Goal: Information Seeking & Learning: Learn about a topic

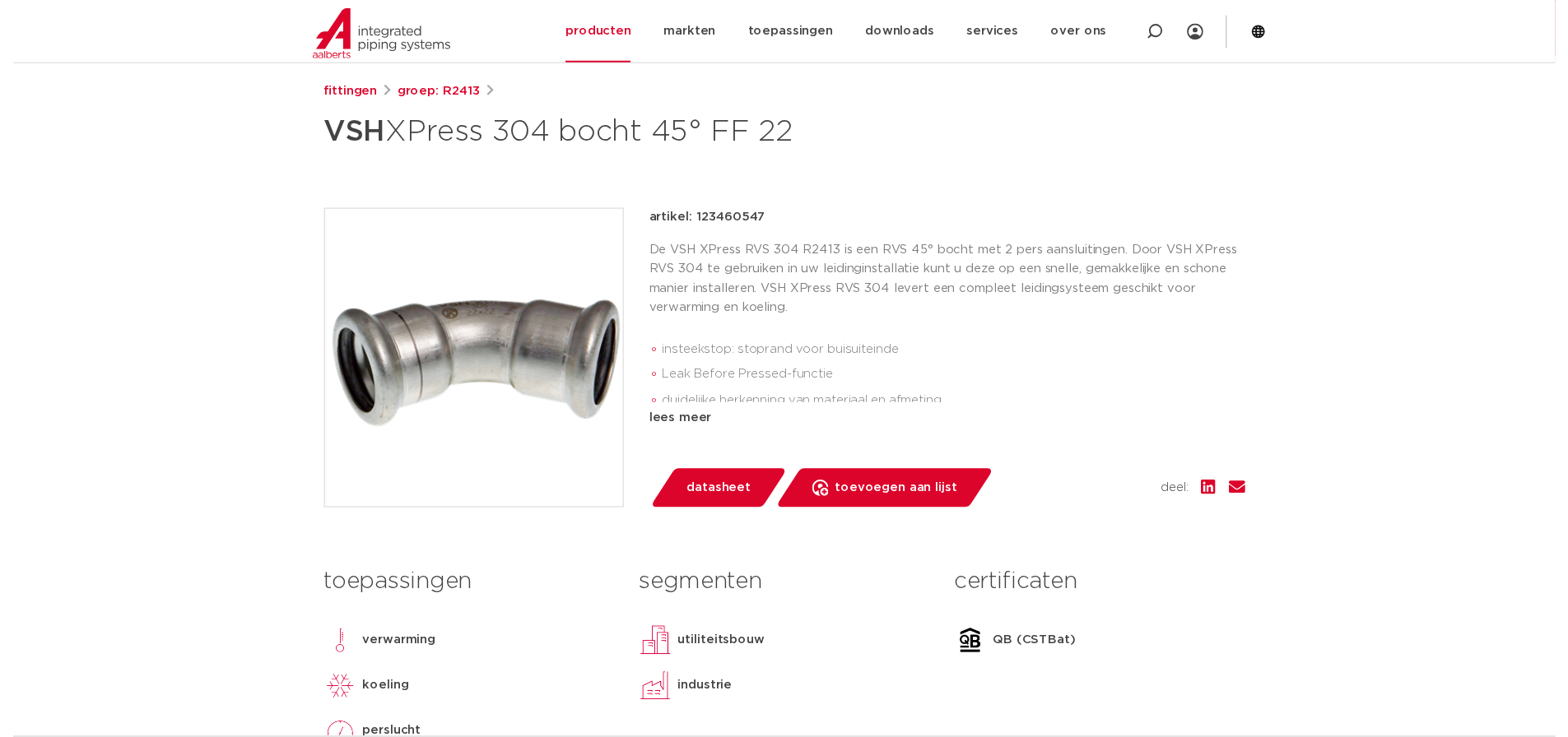
scroll to position [345, 0]
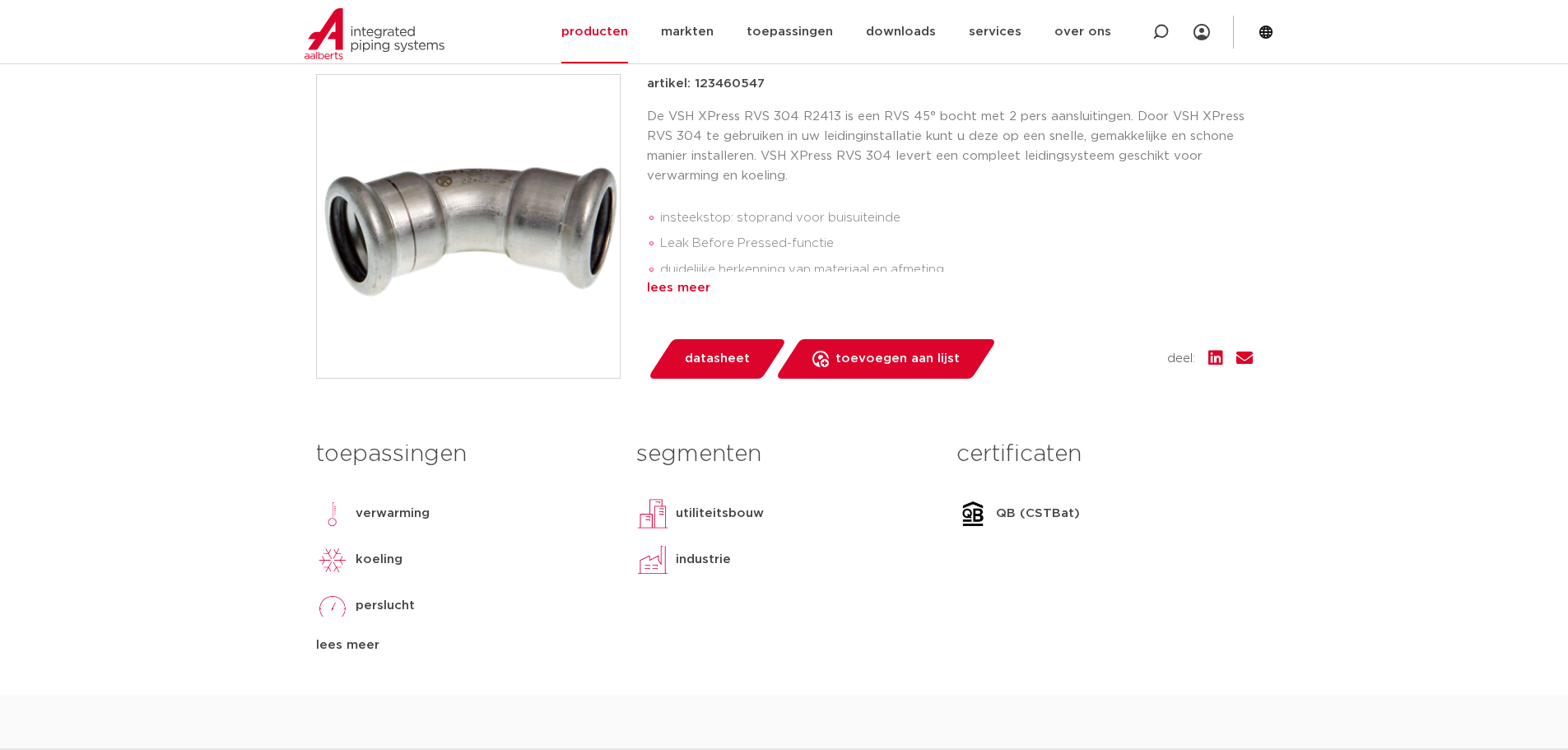
click at [669, 283] on div "lees meer" at bounding box center [950, 288] width 606 height 20
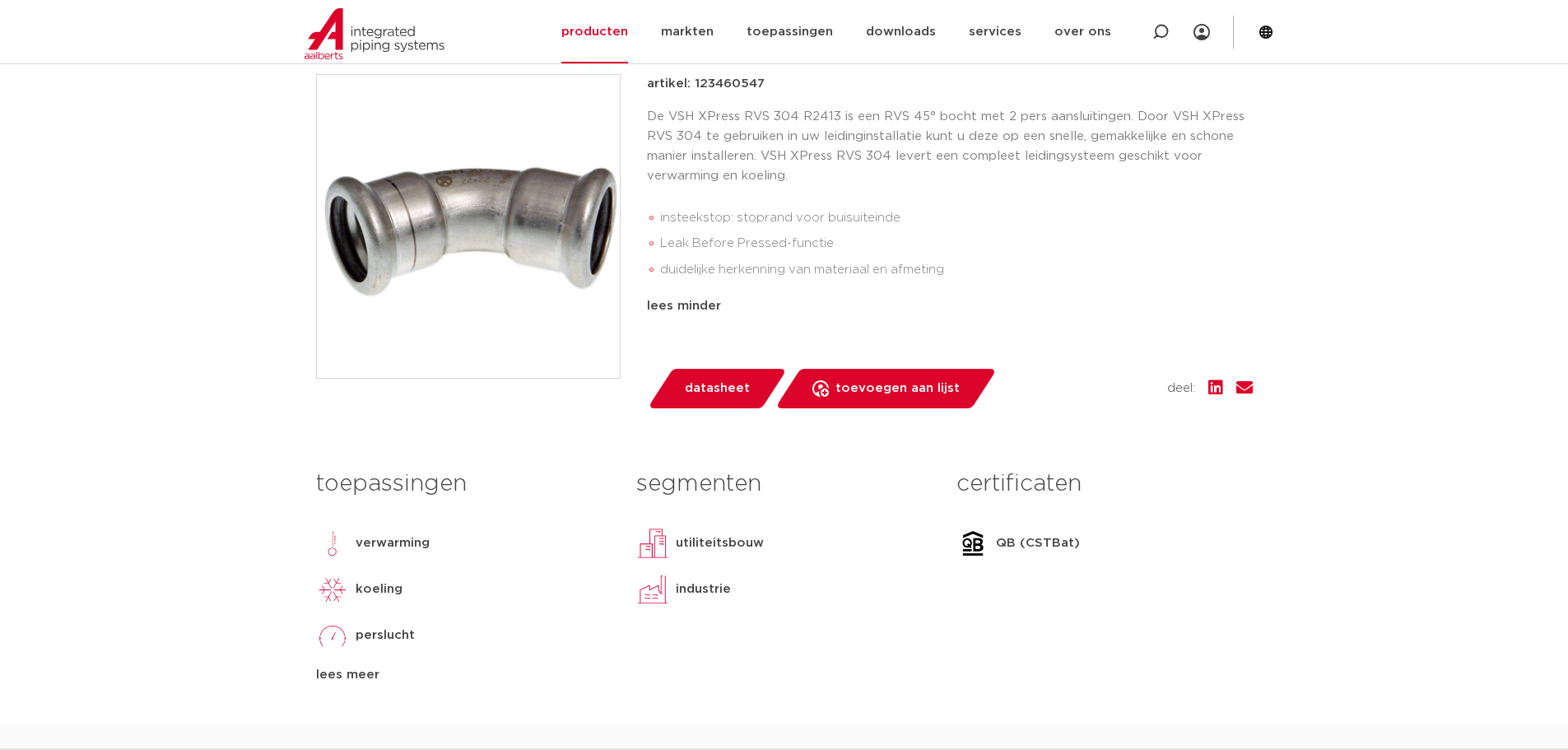
click at [721, 374] on link "datasheet" at bounding box center [717, 389] width 140 height 40
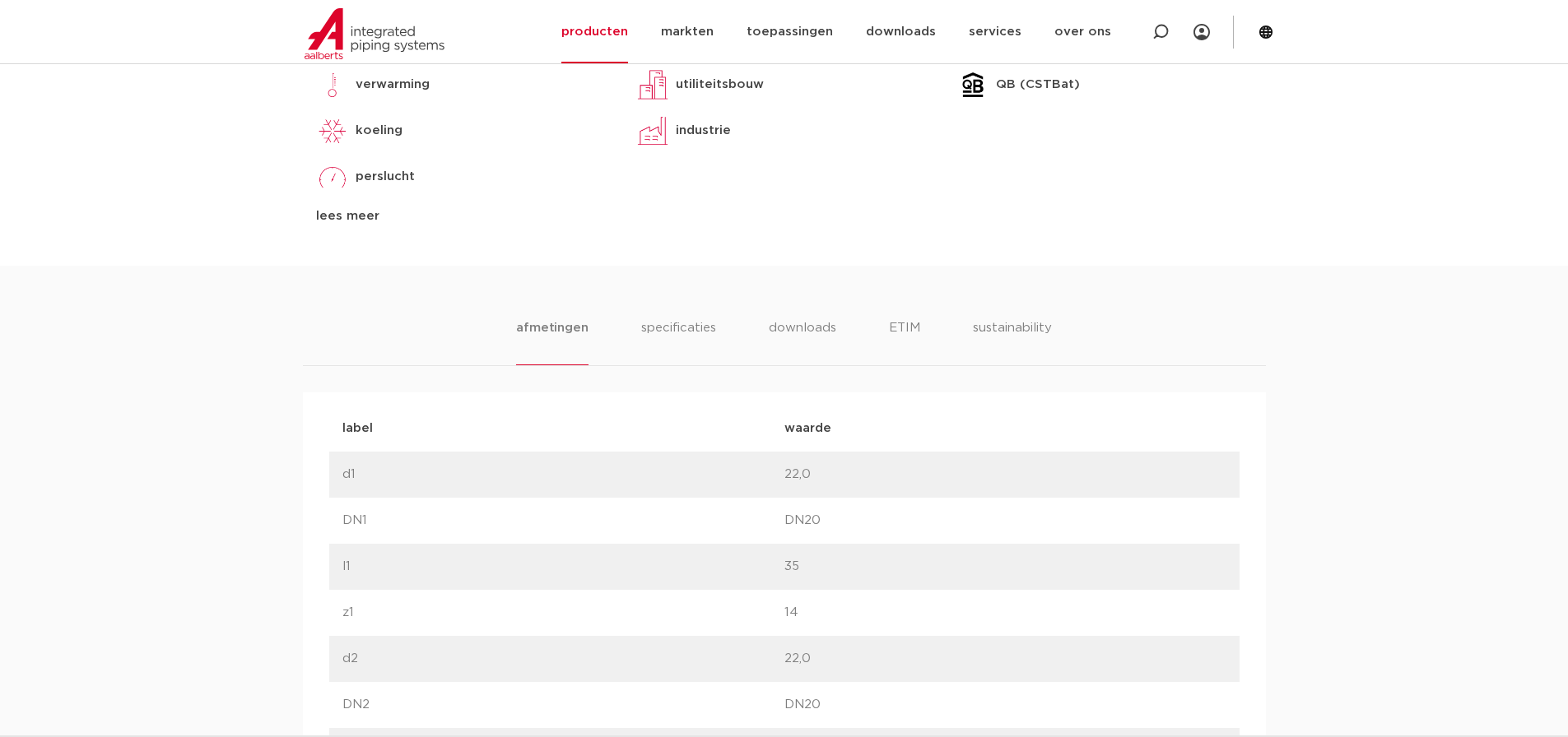
scroll to position [839, 0]
click at [697, 323] on li "specificaties" at bounding box center [679, 340] width 79 height 47
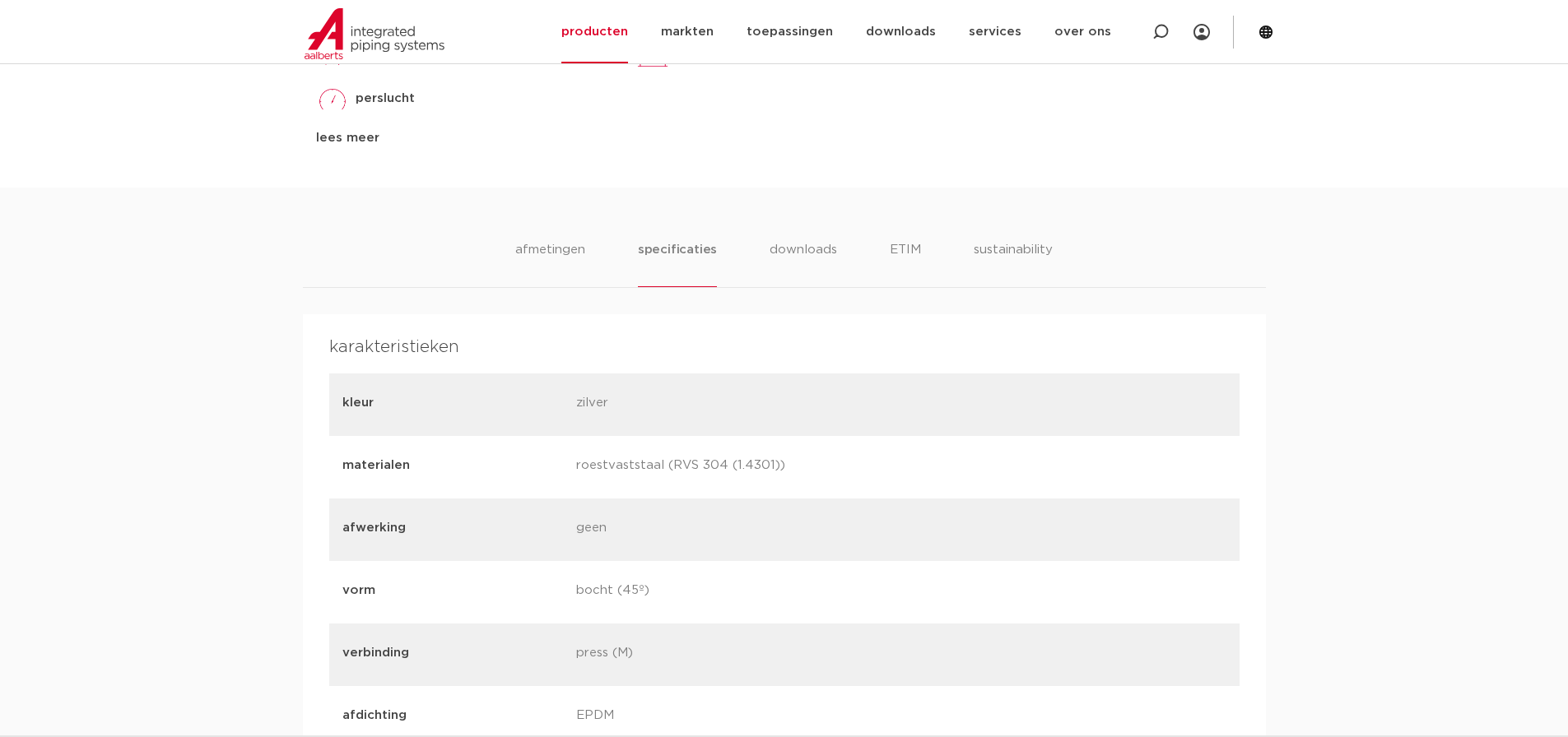
scroll to position [757, 0]
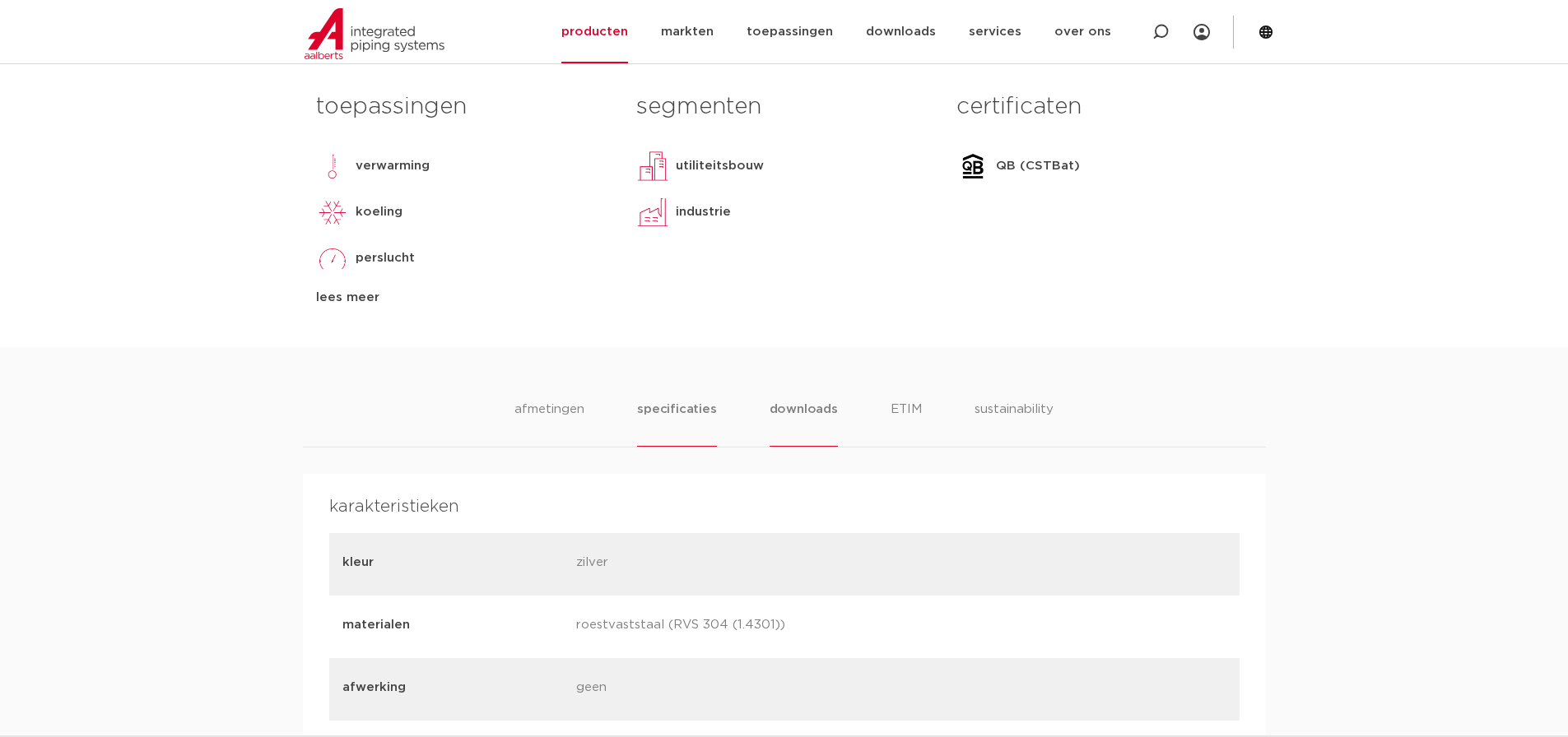
click at [788, 423] on li "downloads" at bounding box center [804, 423] width 68 height 47
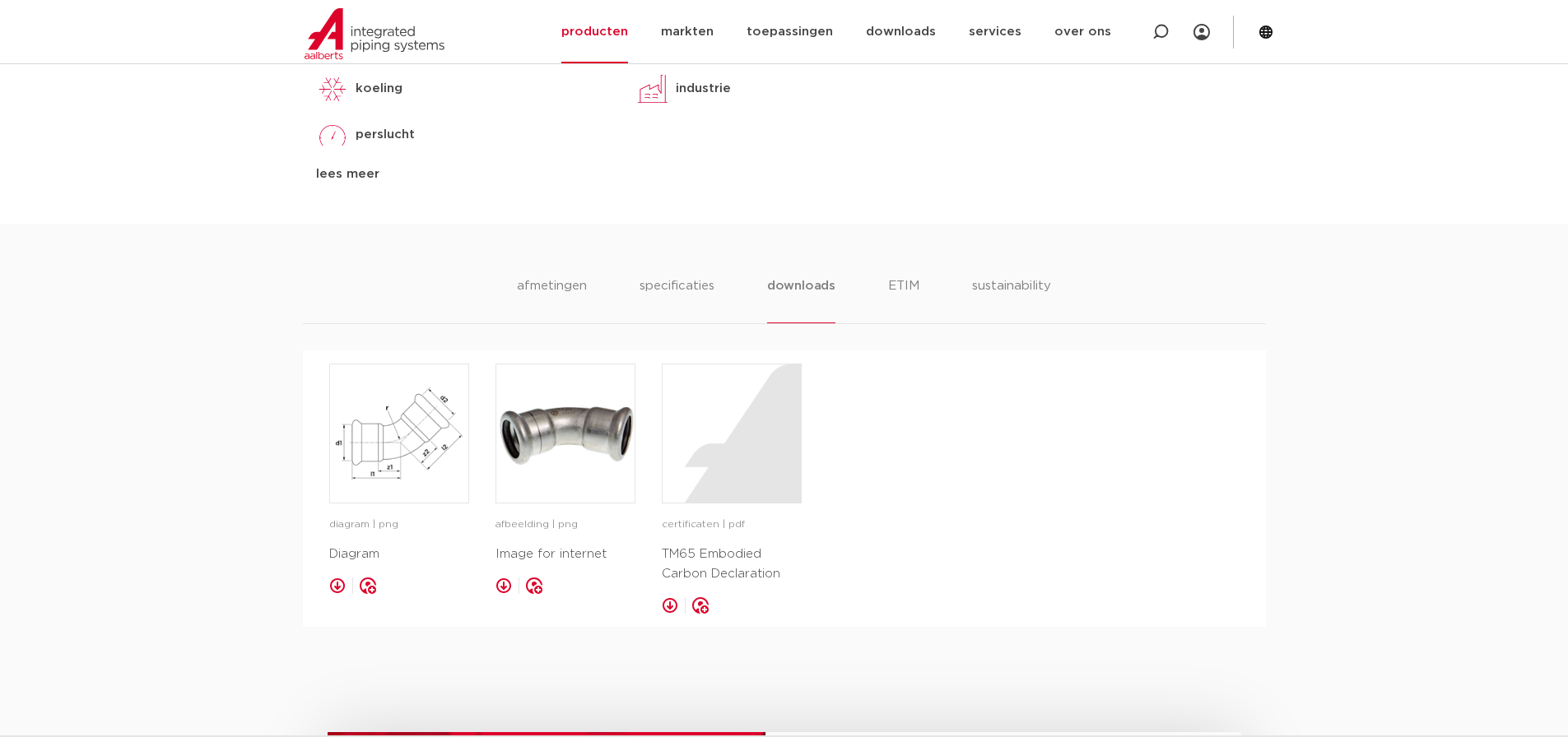
scroll to position [1004, 0]
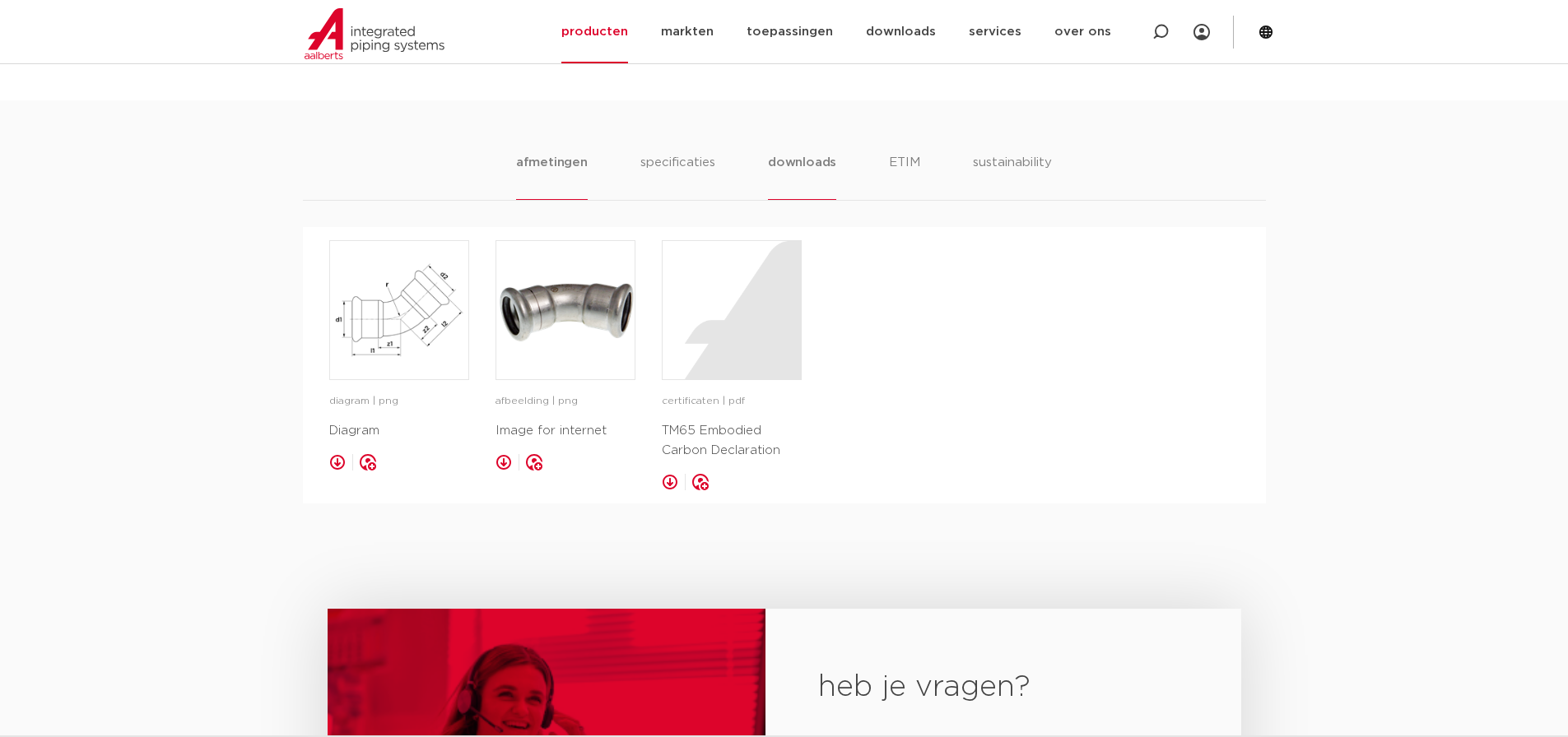
click at [552, 172] on li "afmetingen" at bounding box center [552, 176] width 71 height 47
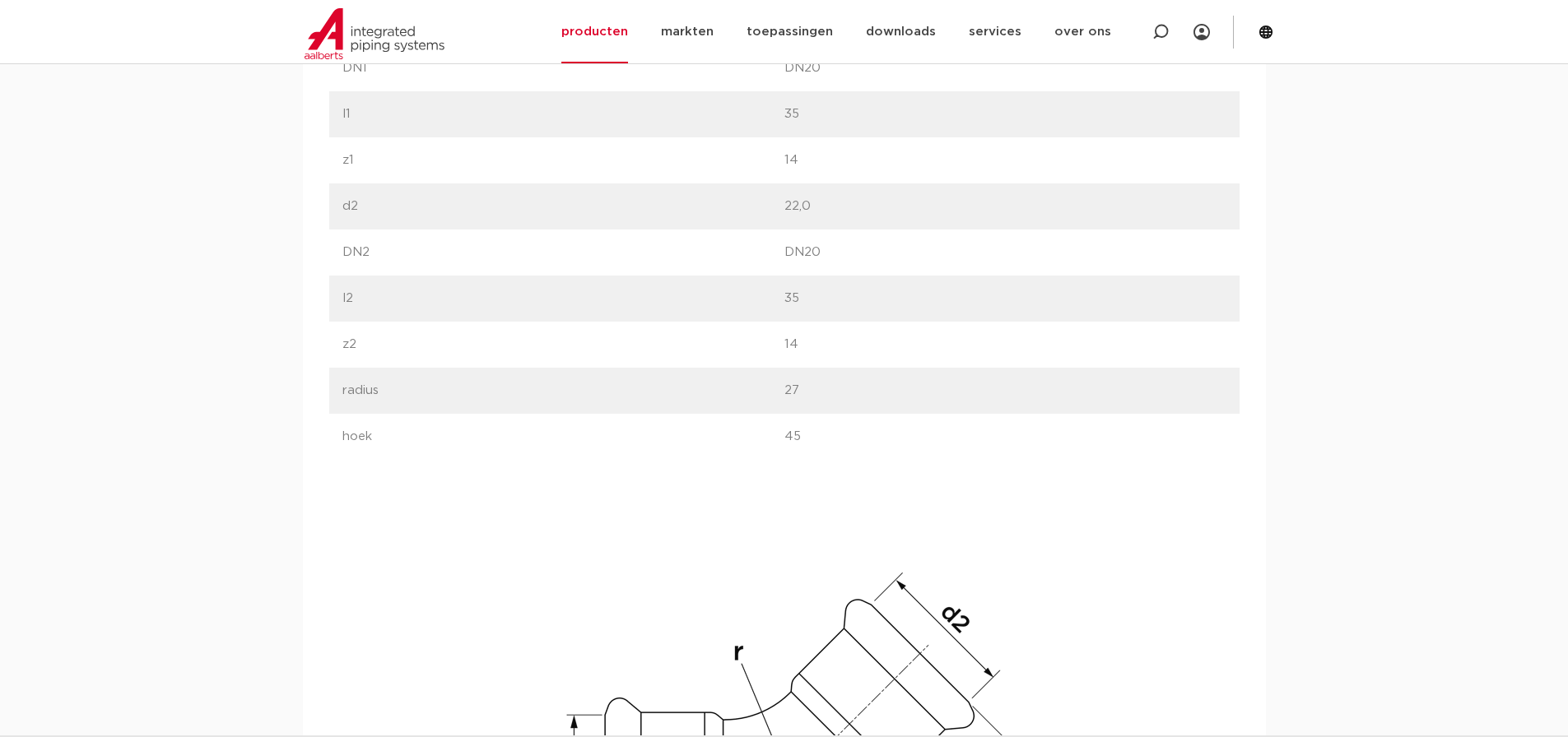
scroll to position [1333, 0]
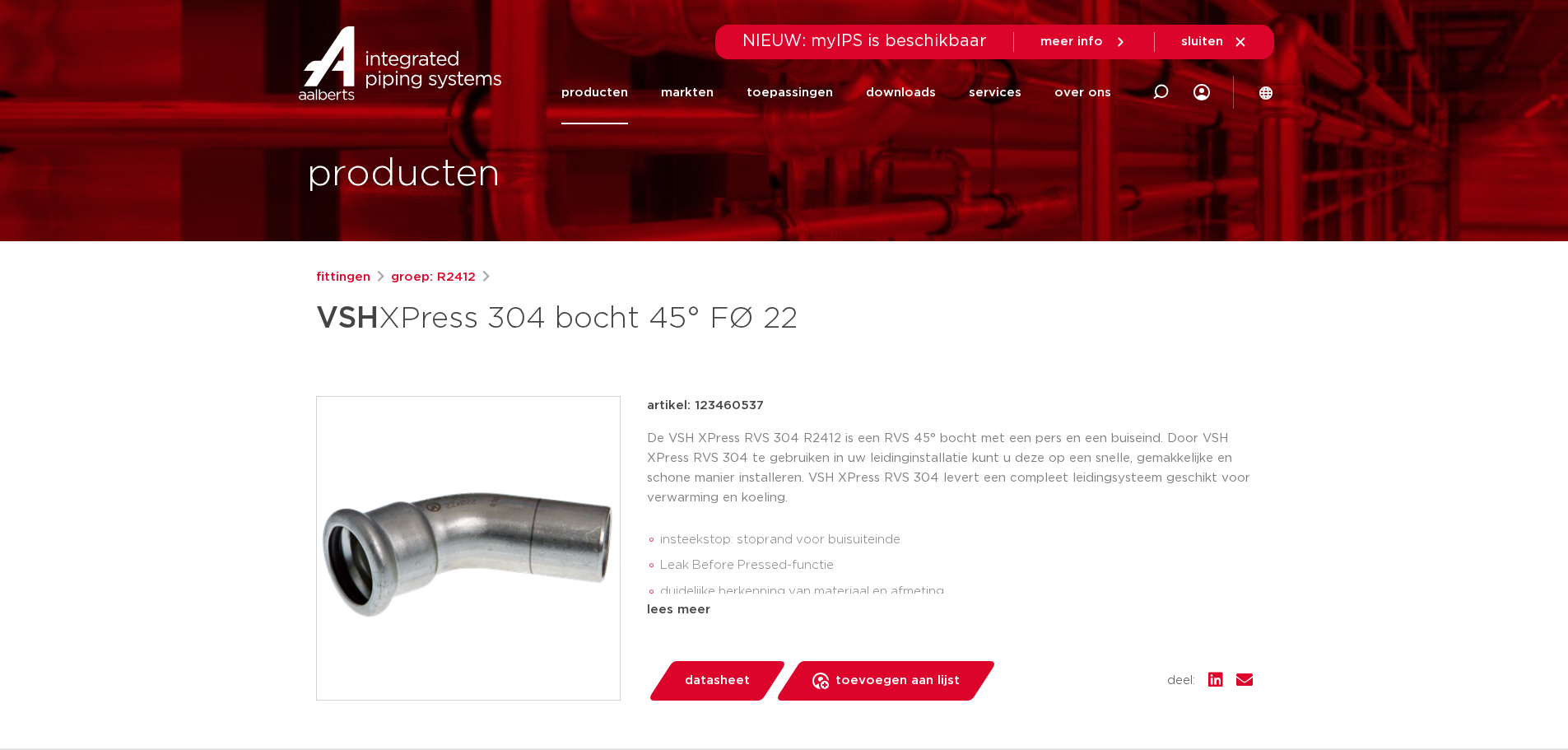
scroll to position [165, 0]
